Goal: Check status

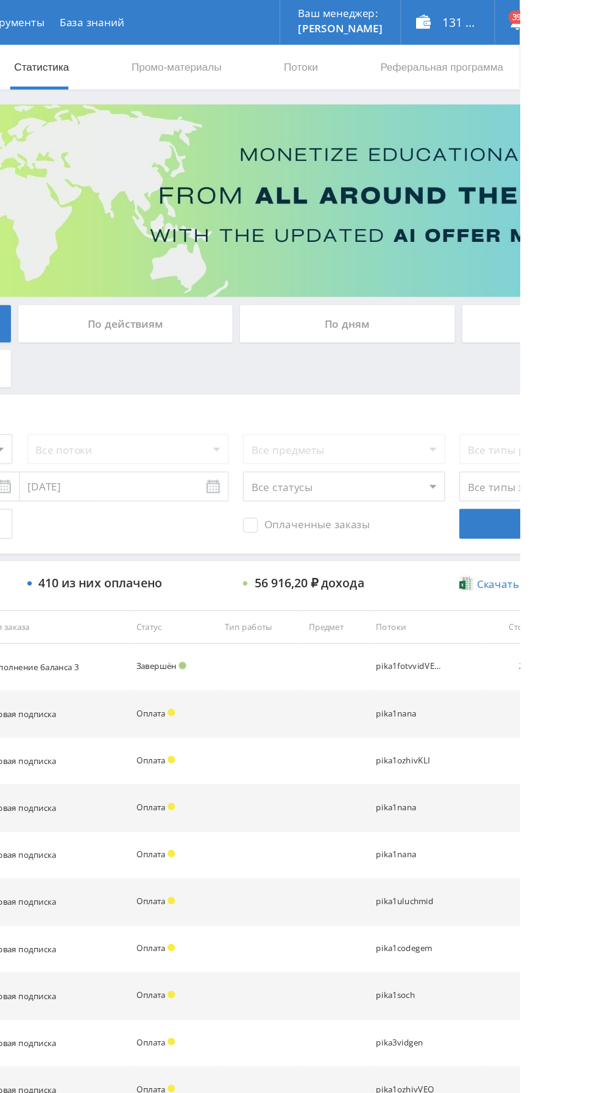
click at [476, 271] on div "По дням" at bounding box center [457, 264] width 176 height 30
click at [0, 0] on input "По дням" at bounding box center [0, 0] width 0 height 0
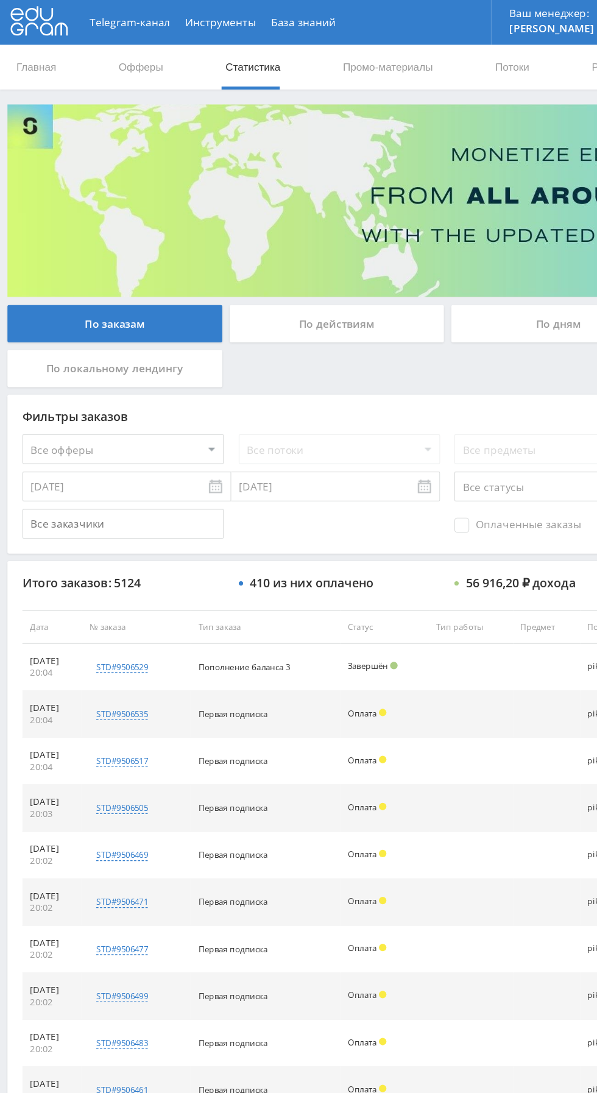
click at [427, 256] on div "По дням" at bounding box center [457, 264] width 176 height 30
click at [0, 0] on input "По дням" at bounding box center [0, 0] width 0 height 0
